Goal: Transaction & Acquisition: Purchase product/service

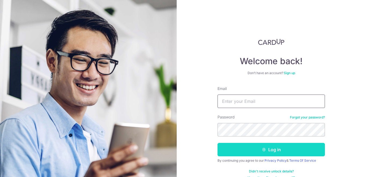
type input "yihui.low@gmail.com"
click at [262, 153] on button "Log in" at bounding box center [270, 149] width 107 height 13
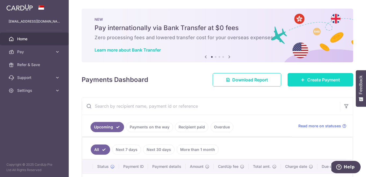
click at [313, 82] on span "Create Payment" at bounding box center [323, 79] width 33 height 6
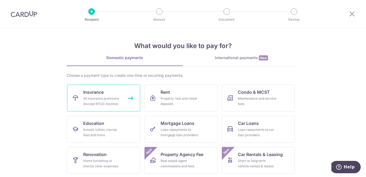
scroll to position [63, 0]
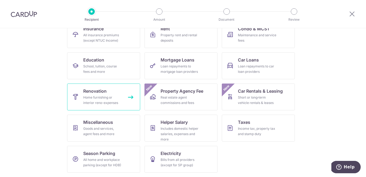
click at [104, 93] on span "Renovation" at bounding box center [94, 91] width 23 height 6
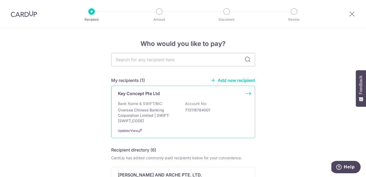
click at [151, 120] on p "Oversea Chinese Banking Corporation Limited | SWIFT: [SWIFT_CODE]" at bounding box center [148, 115] width 60 height 16
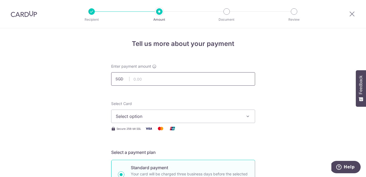
click at [180, 77] on input "text" at bounding box center [183, 78] width 144 height 13
type input "33,000.00"
click at [187, 115] on span "Select option" at bounding box center [178, 116] width 125 height 6
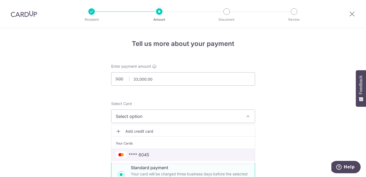
click at [151, 155] on span "**** 6045" at bounding box center [183, 154] width 135 height 6
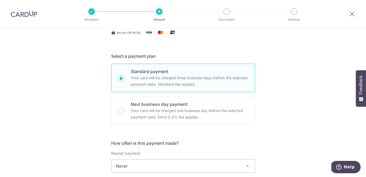
scroll to position [194, 0]
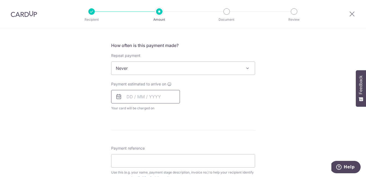
click at [131, 94] on input "text" at bounding box center [145, 96] width 69 height 13
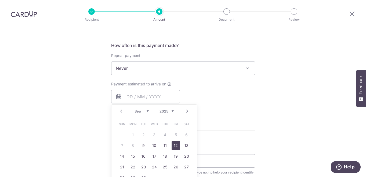
click at [180, 147] on link "12" at bounding box center [175, 145] width 9 height 9
type input "[DATE]"
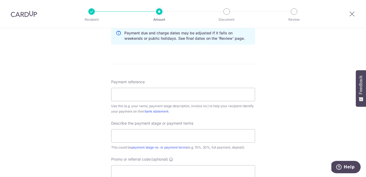
scroll to position [283, 0]
click at [150, 90] on input "Payment reference" at bounding box center [183, 93] width 144 height 13
type input "KEY/RES/2025/2269/MT"
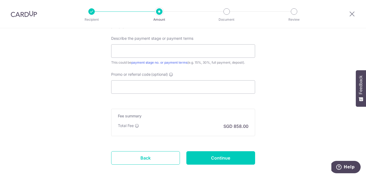
scroll to position [368, 0]
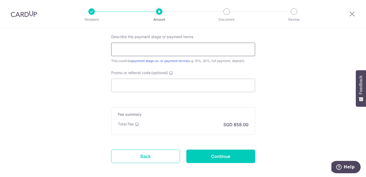
click at [151, 45] on input "text" at bounding box center [183, 49] width 144 height 13
type input "40% - Second Payment"
click at [135, 83] on input "Promo or referral code (optional)" at bounding box center [183, 85] width 144 height 13
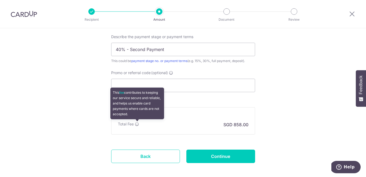
click at [136, 126] on icon at bounding box center [137, 124] width 4 height 4
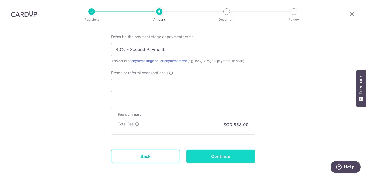
click at [230, 154] on input "Continue" at bounding box center [220, 155] width 69 height 13
type input "Create Schedule"
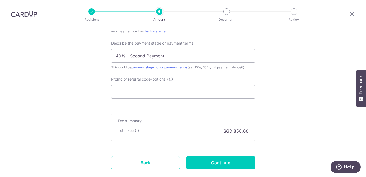
scroll to position [369, 0]
click at [167, 94] on input "Promo or referral code (optional)" at bounding box center [183, 91] width 144 height 13
paste input "RENO25ONE"
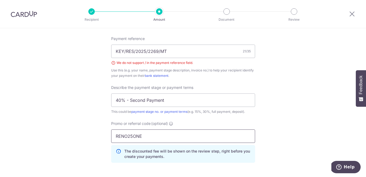
scroll to position [325, 0]
type input "RENO25ONE"
click at [134, 51] on input "KEY/RES/2025/2269/MT" at bounding box center [183, 51] width 144 height 13
click at [149, 50] on input "KEY/RES/2025/2269/MT" at bounding box center [183, 51] width 144 height 13
click at [135, 53] on input "KEY/RES/20252269/MT" at bounding box center [183, 51] width 144 height 13
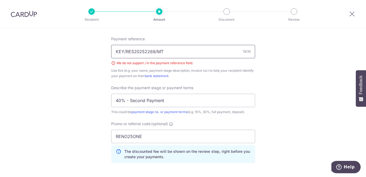
click at [127, 50] on input "KEY/RES20252269/MT" at bounding box center [183, 51] width 144 height 13
click at [156, 51] on input "KEYRES20252269/MT" at bounding box center [183, 51] width 144 height 13
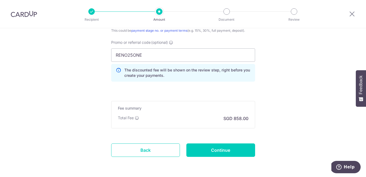
scroll to position [406, 0]
type input "KEYRES20252269MT"
click at [238, 146] on input "Continue" at bounding box center [220, 149] width 69 height 13
type input "Create Schedule"
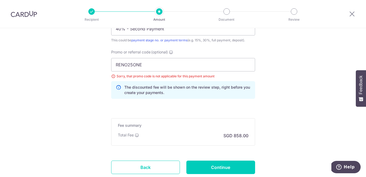
scroll to position [386, 0]
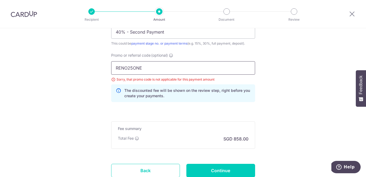
click at [196, 72] on input "RENO25ONE" at bounding box center [183, 67] width 144 height 13
click at [186, 68] on input "RENO25ONE" at bounding box center [183, 67] width 144 height 13
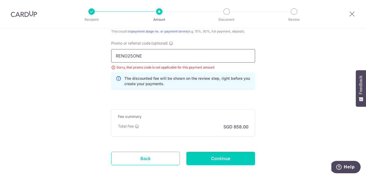
paste input "MILELION"
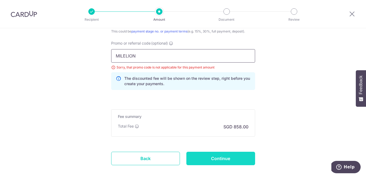
type input "MILELION"
click at [224, 155] on input "Continue" at bounding box center [220, 158] width 69 height 13
type input "Update Schedule"
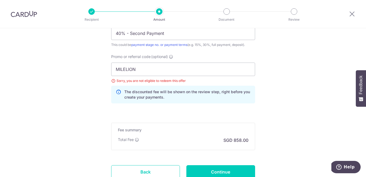
scroll to position [384, 0]
click at [170, 71] on input "MILELION" at bounding box center [183, 69] width 144 height 13
paste input "OFF225"
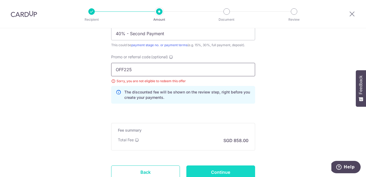
type input "OFF225"
click at [214, 167] on input "Continue" at bounding box center [220, 171] width 69 height 13
type input "Update Schedule"
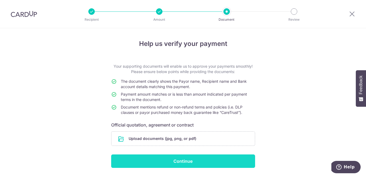
click at [179, 167] on input "Continue" at bounding box center [183, 160] width 144 height 13
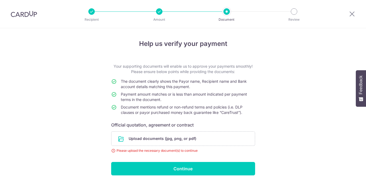
scroll to position [24, 0]
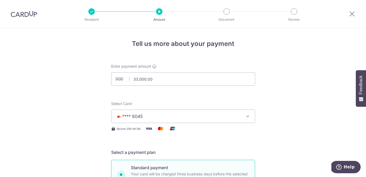
click at [28, 13] on img at bounding box center [24, 14] width 26 height 6
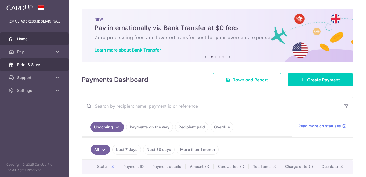
click at [33, 67] on span "Refer & Save" at bounding box center [34, 64] width 35 height 5
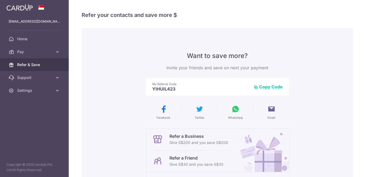
click at [266, 87] on button "Copy Code" at bounding box center [267, 86] width 29 height 5
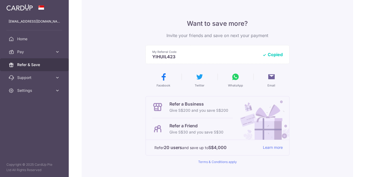
scroll to position [32, 0]
click at [16, 50] on link "Pay" at bounding box center [34, 51] width 69 height 13
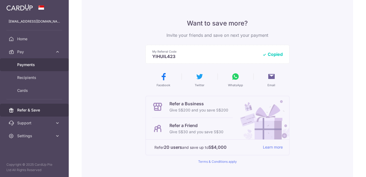
click at [32, 66] on span "Payments" at bounding box center [34, 64] width 35 height 5
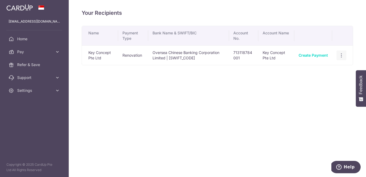
click at [344, 56] on div "View/Edit Linked Payments" at bounding box center [341, 55] width 10 height 10
click at [341, 56] on icon "button" at bounding box center [341, 56] width 6 height 6
click at [329, 67] on span "View/Edit" at bounding box center [323, 70] width 36 height 6
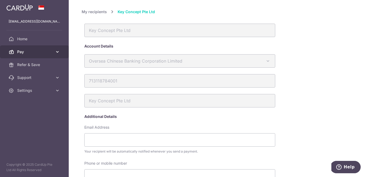
click at [32, 55] on link "Pay" at bounding box center [34, 51] width 69 height 13
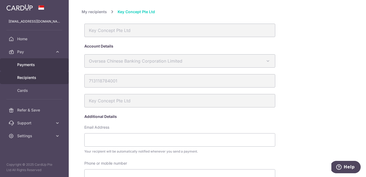
click at [34, 64] on span "Payments" at bounding box center [34, 64] width 35 height 5
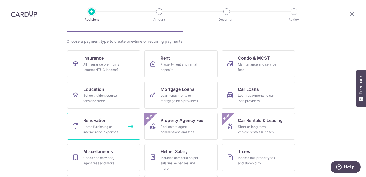
scroll to position [34, 0]
click at [92, 130] on div "Home furnishing or interior reno-expenses" at bounding box center [102, 129] width 39 height 11
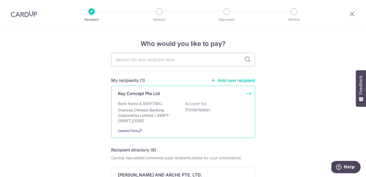
click at [172, 124] on div "Key Concept Pte Ltd Bank Name & SWIFT/BIC: Oversea Chinese Banking Corporation …" at bounding box center [183, 112] width 144 height 52
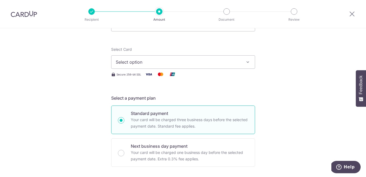
scroll to position [66, 0]
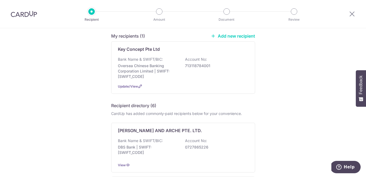
scroll to position [42, 0]
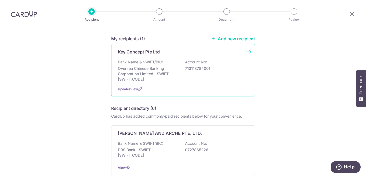
click at [161, 74] on p "Oversea Chinese Banking Corporation Limited | SWIFT: [SWIFT_CODE]" at bounding box center [148, 74] width 60 height 16
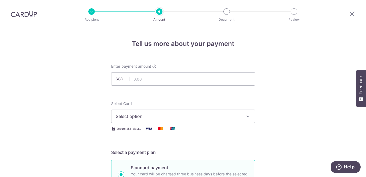
click at [141, 114] on span "Select option" at bounding box center [178, 116] width 125 height 6
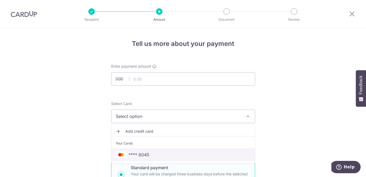
click at [141, 155] on span "**** 6045" at bounding box center [138, 154] width 21 height 6
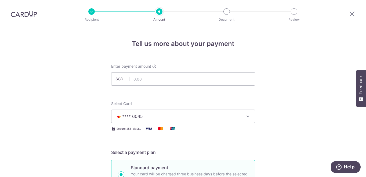
click at [24, 12] on img at bounding box center [24, 14] width 26 height 6
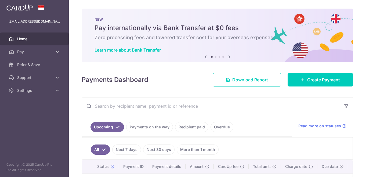
scroll to position [49, 0]
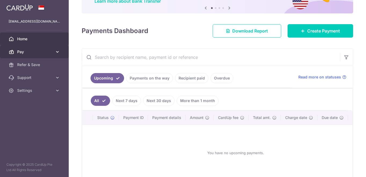
click at [53, 54] on link "Pay" at bounding box center [34, 51] width 69 height 13
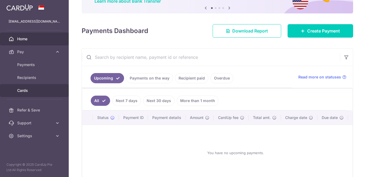
click at [35, 90] on span "Cards" at bounding box center [34, 90] width 35 height 5
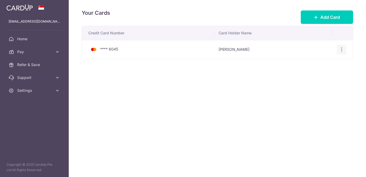
click at [341, 48] on icon "button" at bounding box center [341, 50] width 6 height 6
click at [322, 60] on link "View/Edit" at bounding box center [318, 64] width 56 height 13
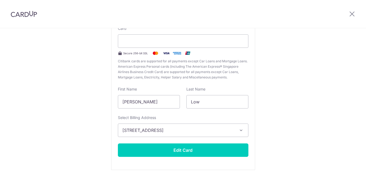
scroll to position [36, 0]
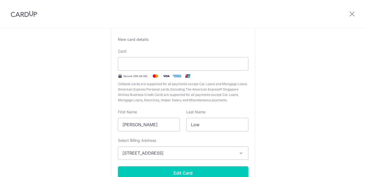
click at [353, 23] on div at bounding box center [352, 14] width 28 height 28
click at [349, 10] on div at bounding box center [352, 14] width 28 height 28
click at [349, 12] on icon at bounding box center [351, 13] width 6 height 7
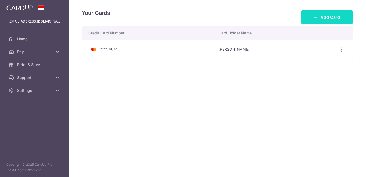
click at [322, 23] on button "Add Card" at bounding box center [326, 16] width 52 height 13
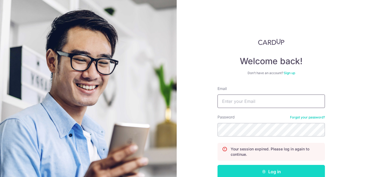
type input "[EMAIL_ADDRESS][DOMAIN_NAME]"
click at [254, 167] on button "Log in" at bounding box center [270, 171] width 107 height 13
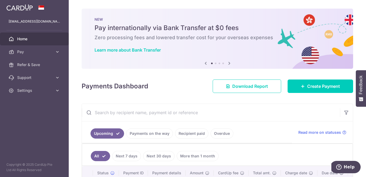
scroll to position [52, 0]
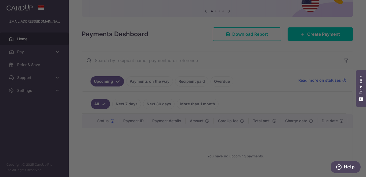
click at [320, 25] on div at bounding box center [184, 89] width 369 height 179
click at [316, 34] on div at bounding box center [184, 89] width 369 height 179
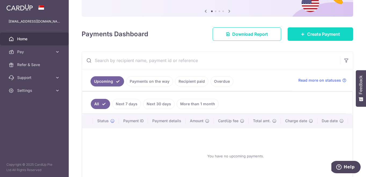
click at [314, 35] on span "Create Payment" at bounding box center [323, 34] width 33 height 6
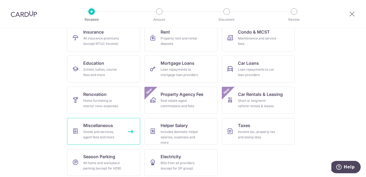
scroll to position [61, 0]
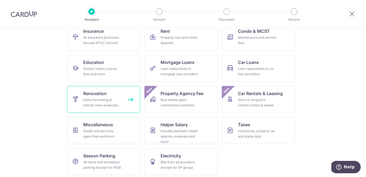
click at [107, 87] on link "Renovation Home furnishing or interior reno-expenses" at bounding box center [103, 99] width 73 height 27
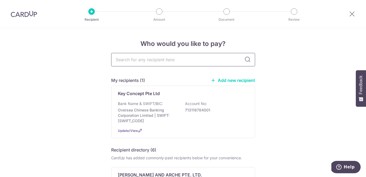
click at [151, 58] on input "text" at bounding box center [183, 59] width 144 height 13
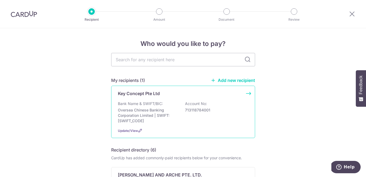
click at [165, 114] on p "Oversea Chinese Banking Corporation Limited | SWIFT: [SWIFT_CODE]" at bounding box center [148, 115] width 60 height 16
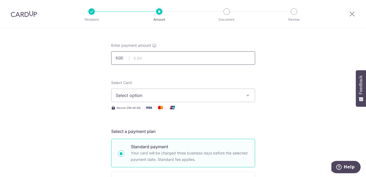
click at [153, 61] on input "text" at bounding box center [183, 57] width 144 height 13
type input "20,000.00"
click at [116, 97] on button "Select option" at bounding box center [183, 95] width 144 height 13
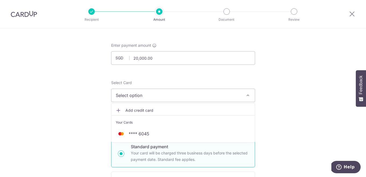
click at [130, 113] on link "Add credit card" at bounding box center [182, 110] width 143 height 10
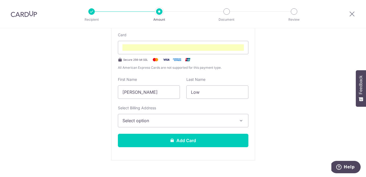
scroll to position [126, 0]
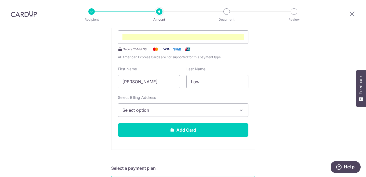
click at [213, 112] on span "Select option" at bounding box center [178, 110] width 112 height 6
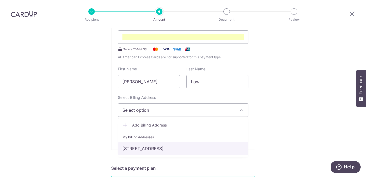
click at [210, 150] on link "[STREET_ADDRESS]" at bounding box center [183, 148] width 130 height 13
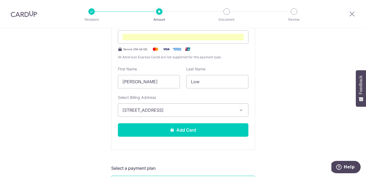
click at [199, 137] on div "New card details Card Secure 256-bit SSL All American Express Cards are not sup…" at bounding box center [183, 75] width 144 height 149
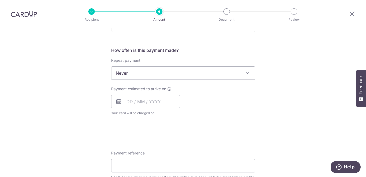
scroll to position [331, 0]
click at [132, 102] on input "text" at bounding box center [145, 100] width 69 height 13
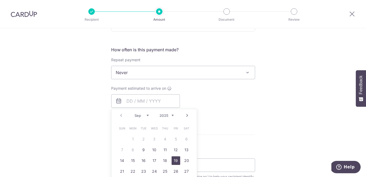
click at [174, 159] on link "19" at bounding box center [175, 160] width 9 height 9
type input "19/09/2025"
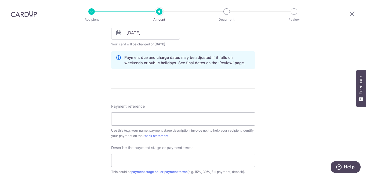
scroll to position [407, 0]
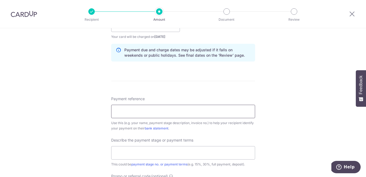
click at [197, 114] on input "Payment reference" at bounding box center [183, 111] width 144 height 13
type input "KEY/RES/2025/2269/MT"
click at [214, 109] on input "KEY/RES/2025/2269/MT" at bounding box center [183, 111] width 144 height 13
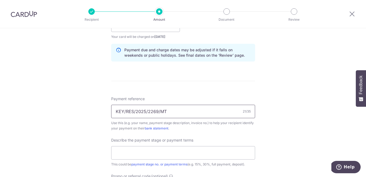
click at [214, 109] on input "KEY/RES/2025/2269/MT" at bounding box center [183, 111] width 144 height 13
click at [199, 110] on input "Payment reference" at bounding box center [183, 111] width 144 height 13
type input "KEYRES20252269MT"
click at [178, 111] on input "KEYRES20252269MT" at bounding box center [183, 111] width 144 height 13
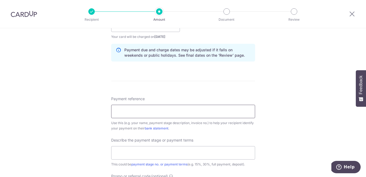
click at [170, 110] on input "Payment reference" at bounding box center [183, 111] width 144 height 13
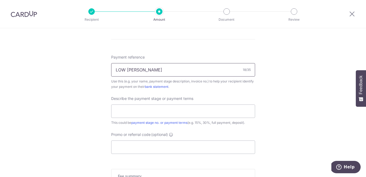
scroll to position [449, 0]
type input "LOW [PERSON_NAME]"
click at [154, 115] on input "text" at bounding box center [183, 110] width 144 height 13
type input "40% - Second Payment"
click at [151, 142] on input "Promo or referral code (optional)" at bounding box center [183, 146] width 144 height 13
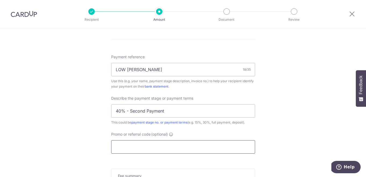
paste input "RENO25ONE"
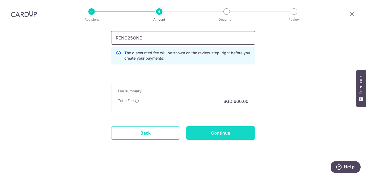
scroll to position [558, 0]
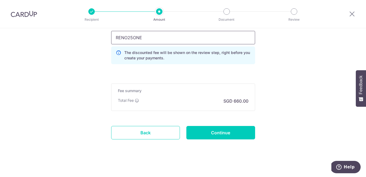
type input "RENO25ONE"
click at [139, 99] on icon at bounding box center [137, 100] width 4 height 4
click at [227, 137] on input "Continue" at bounding box center [220, 132] width 69 height 13
type input "Create Schedule"
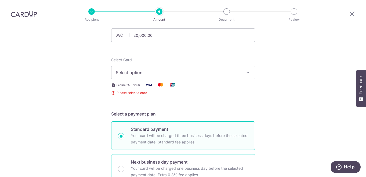
scroll to position [40, 0]
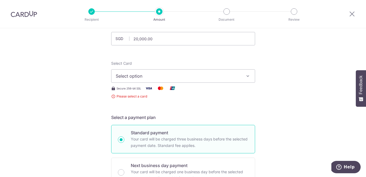
click at [189, 79] on button "Select option" at bounding box center [183, 75] width 144 height 13
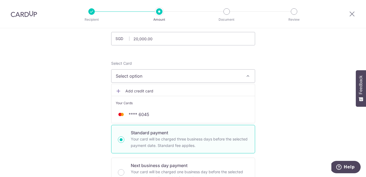
click at [183, 91] on span "Add credit card" at bounding box center [187, 90] width 125 height 5
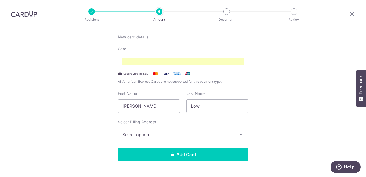
scroll to position [116, 0]
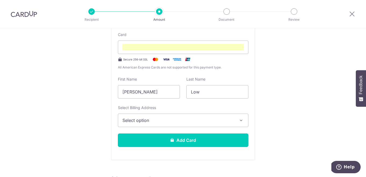
drag, startPoint x: 208, startPoint y: 137, endPoint x: 210, endPoint y: 125, distance: 11.8
click at [210, 125] on div "New card details Card Secure 256-bit SSL All American Express Cards are not sup…" at bounding box center [183, 85] width 144 height 149
click at [210, 122] on span "Select option" at bounding box center [178, 120] width 112 height 6
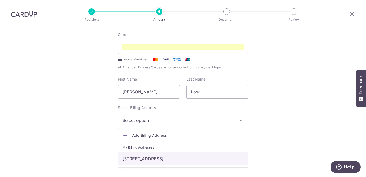
click at [193, 153] on link "[STREET_ADDRESS]" at bounding box center [183, 158] width 130 height 13
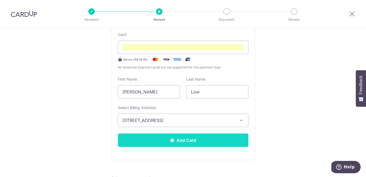
click at [195, 139] on button "Add Card" at bounding box center [183, 139] width 130 height 13
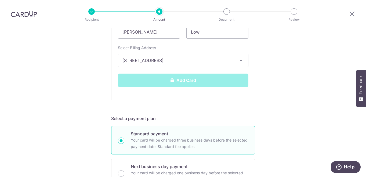
scroll to position [181, 0]
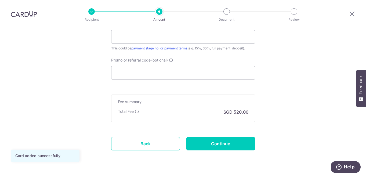
scroll to position [393, 0]
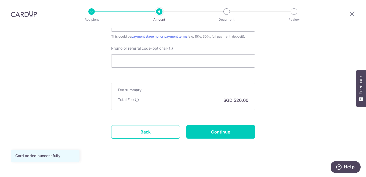
click at [171, 54] on div "Promo or referral code (optional) The discounted fee will be shown on the revie…" at bounding box center [183, 57] width 144 height 22
click at [171, 58] on input "Promo or referral code (optional)" at bounding box center [183, 60] width 144 height 13
paste input "RENO25ONE"
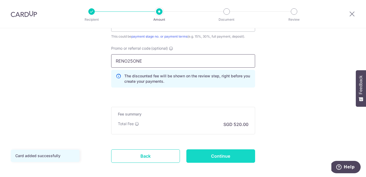
type input "RENO25ONE"
click at [214, 158] on input "Continue" at bounding box center [220, 155] width 69 height 13
type input "Create Schedule"
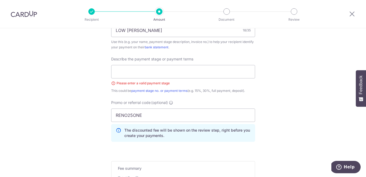
scroll to position [338, 0]
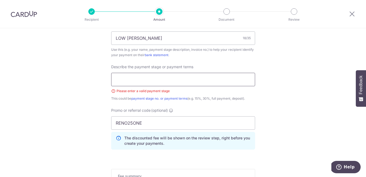
click at [204, 75] on input "text" at bounding box center [183, 79] width 144 height 13
type input "40% - Second Payment"
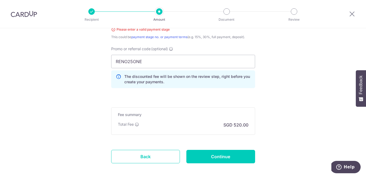
scroll to position [422, 0]
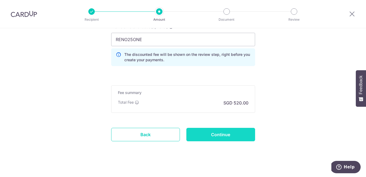
click at [206, 135] on input "Continue" at bounding box center [220, 134] width 69 height 13
type input "Create Schedule"
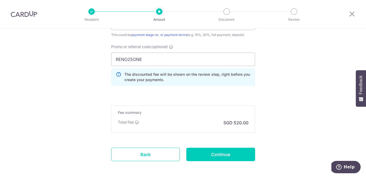
scroll to position [397, 0]
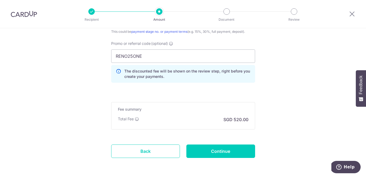
click at [117, 71] on icon at bounding box center [118, 73] width 5 height 11
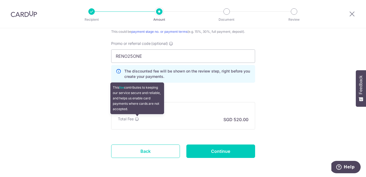
click at [138, 119] on icon at bounding box center [137, 119] width 4 height 4
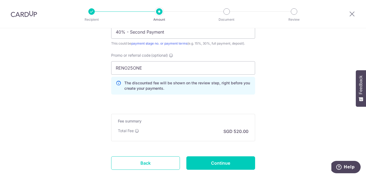
scroll to position [385, 0]
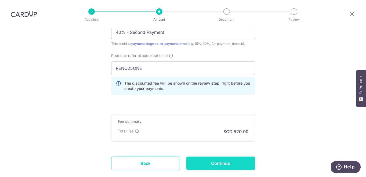
click at [209, 166] on input "Continue" at bounding box center [220, 162] width 69 height 13
type input "Update Schedule"
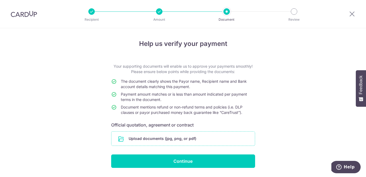
click at [169, 136] on input "file" at bounding box center [182, 138] width 143 height 14
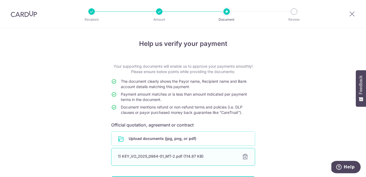
scroll to position [38, 0]
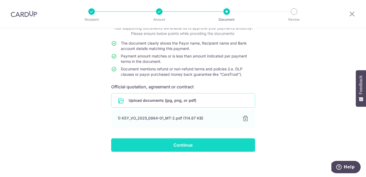
click at [171, 146] on input "Continue" at bounding box center [183, 144] width 144 height 13
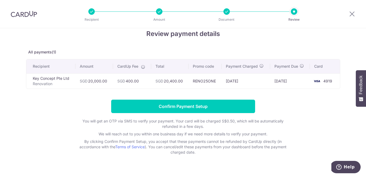
scroll to position [20, 0]
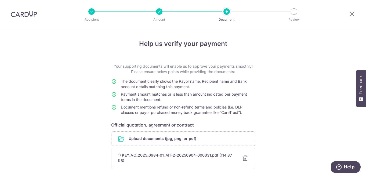
scroll to position [41, 0]
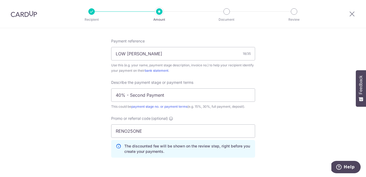
scroll to position [404, 0]
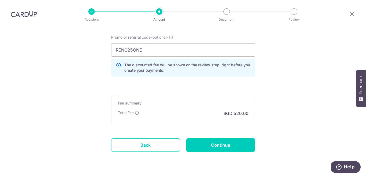
click at [125, 40] on div "Promo or referral code (optional) RENO25ONE The discounted fee will be shown on…" at bounding box center [183, 56] width 144 height 42
click at [124, 49] on input "RENO25ONE" at bounding box center [183, 49] width 144 height 13
paste input "3HOME25R"
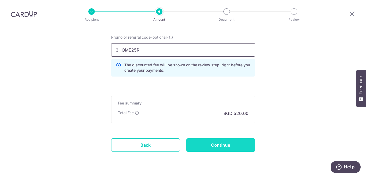
type input "3HOME25R"
click at [241, 145] on input "Continue" at bounding box center [220, 144] width 69 height 13
type input "Update Schedule"
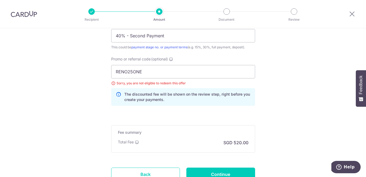
scroll to position [373, 0]
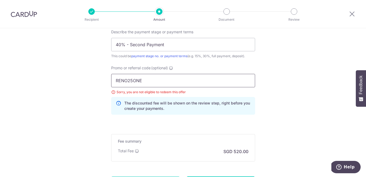
click at [141, 80] on input "RENO25ONE" at bounding box center [183, 80] width 144 height 13
paste input "3HOME25R"
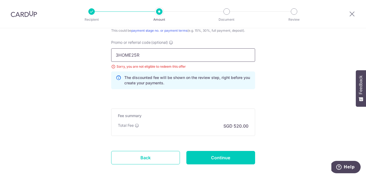
scroll to position [416, 0]
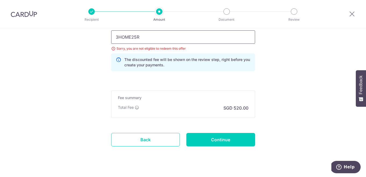
type input "3HOME25R"
click at [210, 112] on div "Fee summary Base fee $ 520.00 Extend fee Next-day fee Total Fee SGD 520.00" at bounding box center [183, 103] width 144 height 27
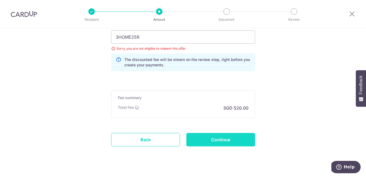
click at [221, 141] on input "Continue" at bounding box center [220, 139] width 69 height 13
type input "Update Schedule"
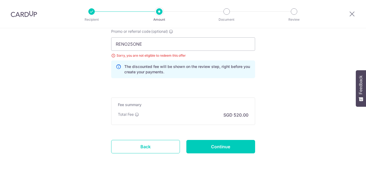
scroll to position [409, 0]
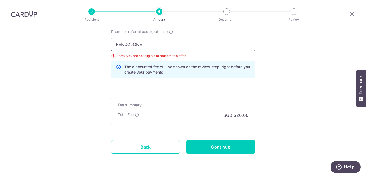
click at [176, 49] on input "RENO25ONE" at bounding box center [183, 44] width 144 height 13
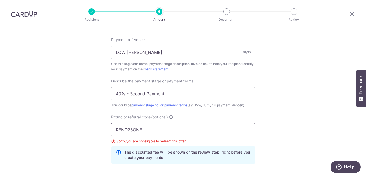
scroll to position [349, 0]
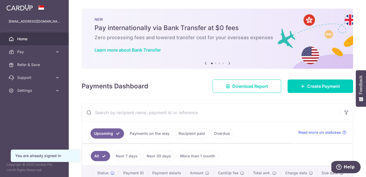
click at [309, 93] on div "× Pause Schedule Pause all future payments in this series Pause just this one p…" at bounding box center [217, 88] width 297 height 177
click at [308, 88] on span "Create Payment" at bounding box center [323, 86] width 33 height 6
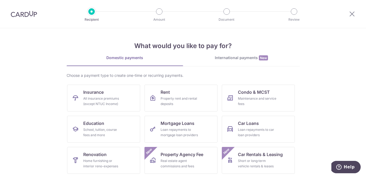
scroll to position [63, 0]
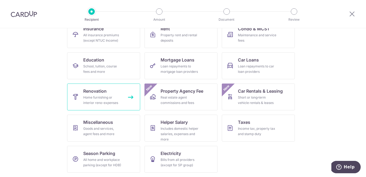
click at [108, 99] on div "Home furnishing or interior reno-expenses" at bounding box center [102, 100] width 39 height 11
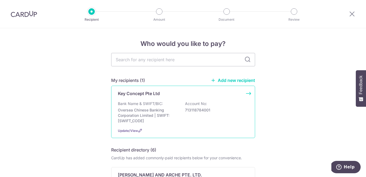
click at [228, 104] on div "Bank Name & SWIFT/BIC: Oversea Chinese Banking Corporation Limited | SWIFT: OCB…" at bounding box center [183, 112] width 130 height 23
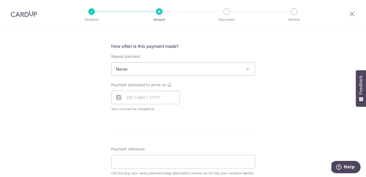
scroll to position [198, 0]
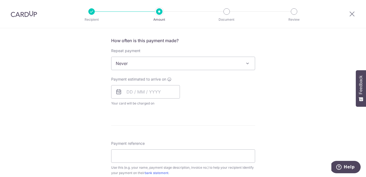
click at [199, 61] on span "Never" at bounding box center [182, 63] width 143 height 13
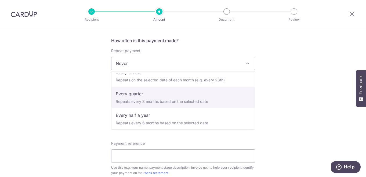
scroll to position [54, 0]
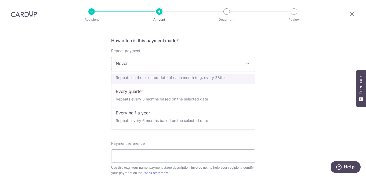
click at [171, 73] on span "Never One-time payment Every week Repeats on the selected day each week (e.g. e…" at bounding box center [183, 100] width 144 height 58
select select "3"
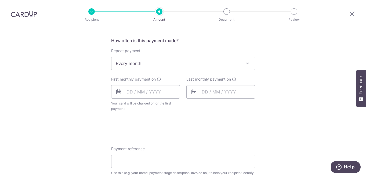
scroll to position [190, 0]
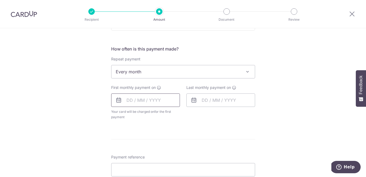
click at [127, 98] on input "text" at bounding box center [145, 99] width 69 height 13
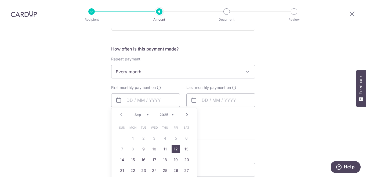
click at [178, 150] on link "12" at bounding box center [175, 149] width 9 height 9
type input "[DATE]"
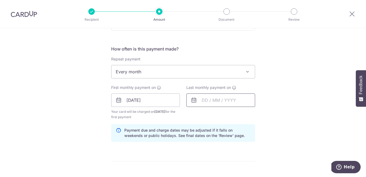
click at [200, 100] on input "text" at bounding box center [220, 99] width 69 height 13
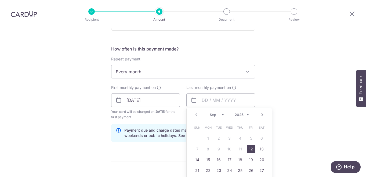
click at [261, 112] on link "Next" at bounding box center [262, 114] width 6 height 6
click at [249, 147] on link "7" at bounding box center [250, 149] width 9 height 9
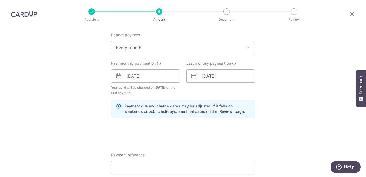
scroll to position [216, 0]
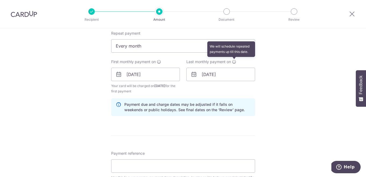
click at [235, 61] on icon at bounding box center [234, 62] width 4 height 4
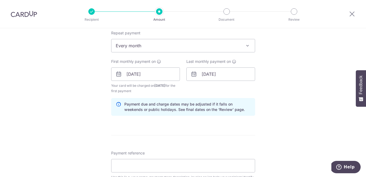
scroll to position [216, 0]
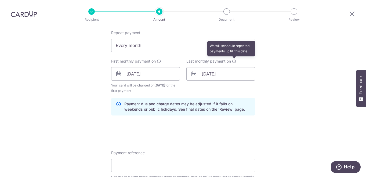
click at [233, 62] on icon at bounding box center [234, 61] width 4 height 4
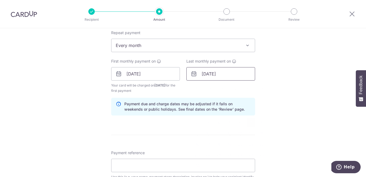
click at [219, 70] on input "07/11/2025" at bounding box center [220, 73] width 69 height 13
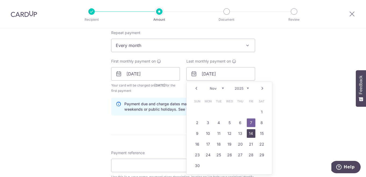
click at [250, 135] on link "14" at bounding box center [250, 133] width 9 height 9
type input "[DATE]"
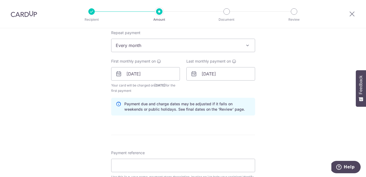
click at [206, 128] on form "Enter payment amount SGD Select Card Select option Add credit card Your Cards *…" at bounding box center [183, 91] width 144 height 488
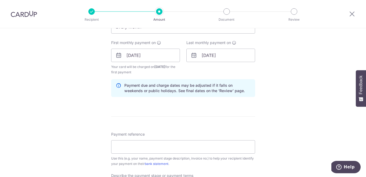
scroll to position [235, 0]
click at [153, 144] on input "Payment reference" at bounding box center [183, 146] width 144 height 13
type input "LOW [PERSON_NAME]"
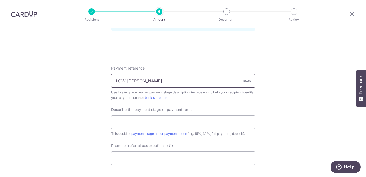
scroll to position [301, 0]
click at [127, 119] on input "text" at bounding box center [183, 121] width 144 height 13
type input "40% - Second Payment"
click at [133, 159] on input "Promo or referral code (optional)" at bounding box center [183, 157] width 144 height 13
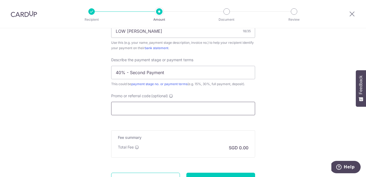
scroll to position [353, 0]
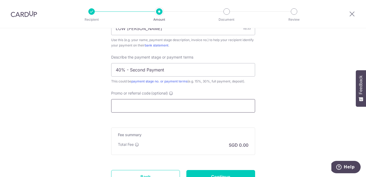
paste input "3HOME25R"
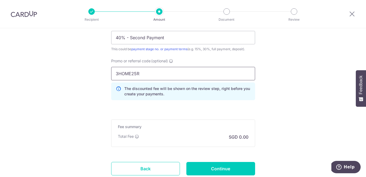
scroll to position [388, 0]
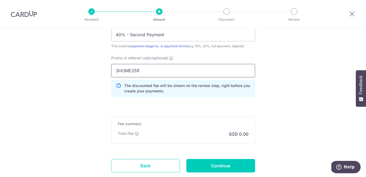
type input "3HOME25R"
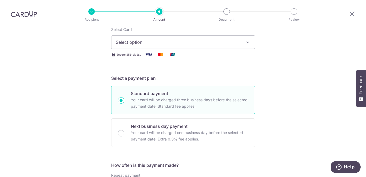
scroll to position [0, 0]
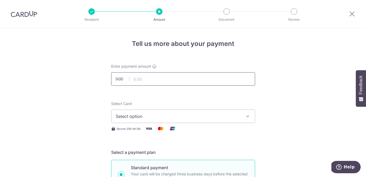
click at [163, 79] on input "text" at bounding box center [183, 78] width 144 height 13
type input "10,000.00"
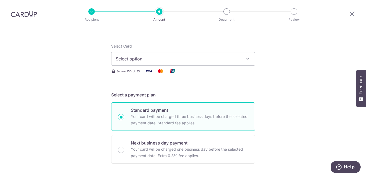
scroll to position [59, 0]
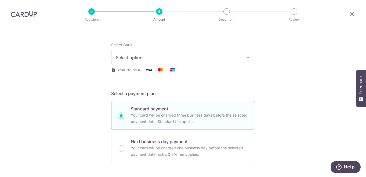
click at [198, 64] on button "Select option" at bounding box center [183, 57] width 144 height 13
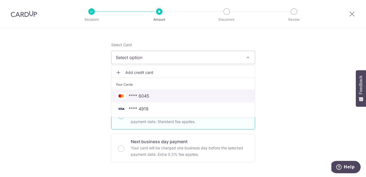
click at [189, 98] on span "**** 6045" at bounding box center [183, 96] width 135 height 6
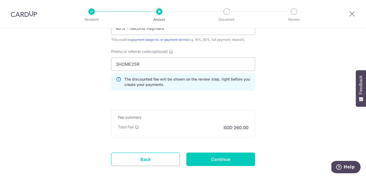
scroll to position [403, 0]
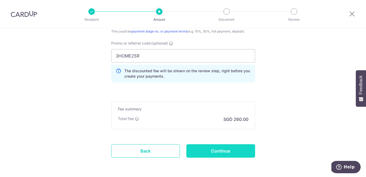
click at [227, 152] on input "Continue" at bounding box center [220, 150] width 69 height 13
type input "Create Schedule"
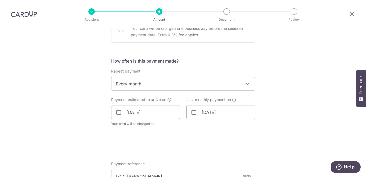
scroll to position [69, 0]
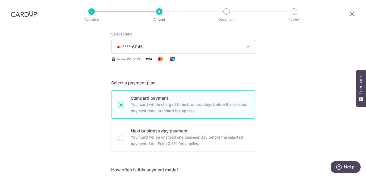
click at [218, 49] on span "**** 6045" at bounding box center [178, 46] width 125 height 6
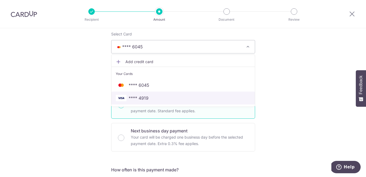
click at [207, 94] on link "**** 4919" at bounding box center [182, 97] width 143 height 13
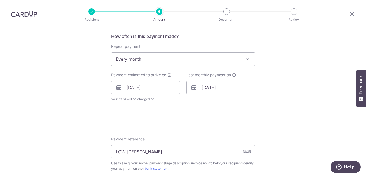
scroll to position [404, 0]
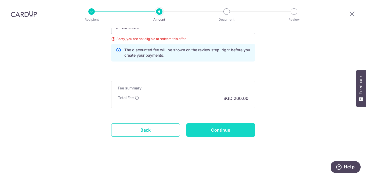
click at [211, 126] on input "Continue" at bounding box center [220, 129] width 69 height 13
type input "Update Schedule"
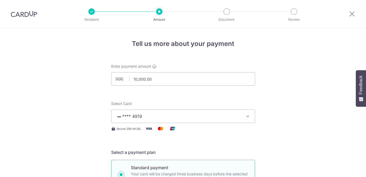
scroll to position [404, 0]
